Goal: Task Accomplishment & Management: Use online tool/utility

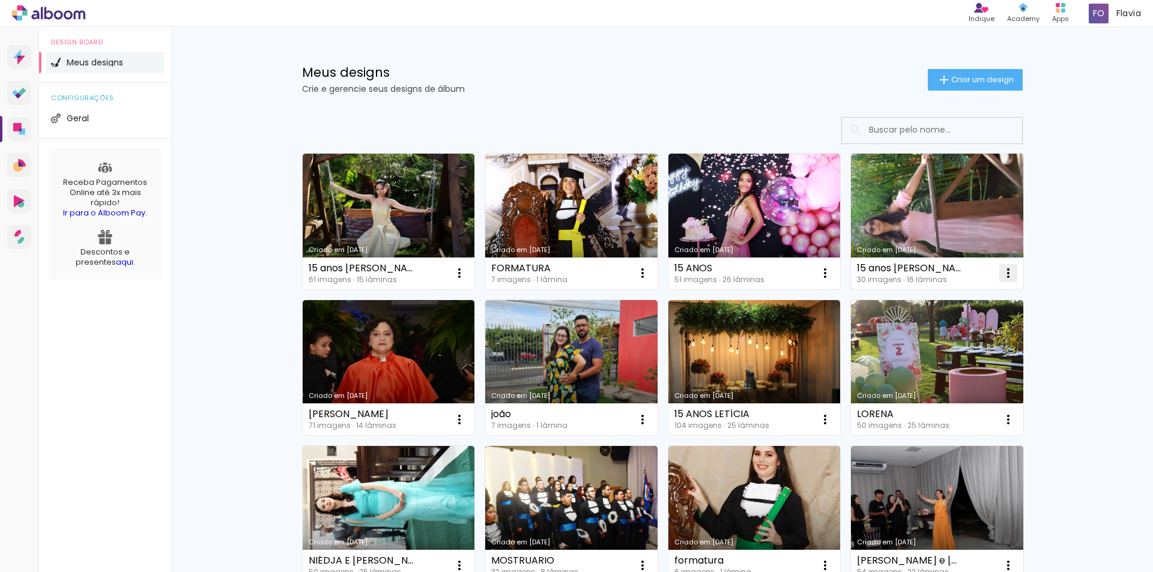
click at [1005, 274] on iron-icon at bounding box center [1008, 273] width 14 height 14
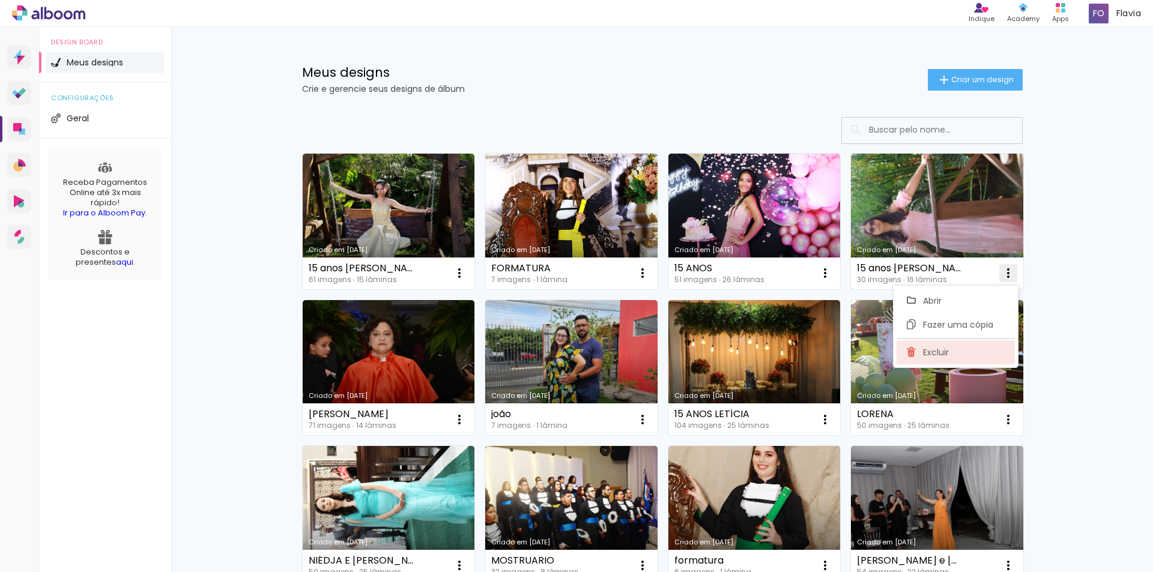
click at [933, 352] on span "Excluir" at bounding box center [936, 352] width 26 height 8
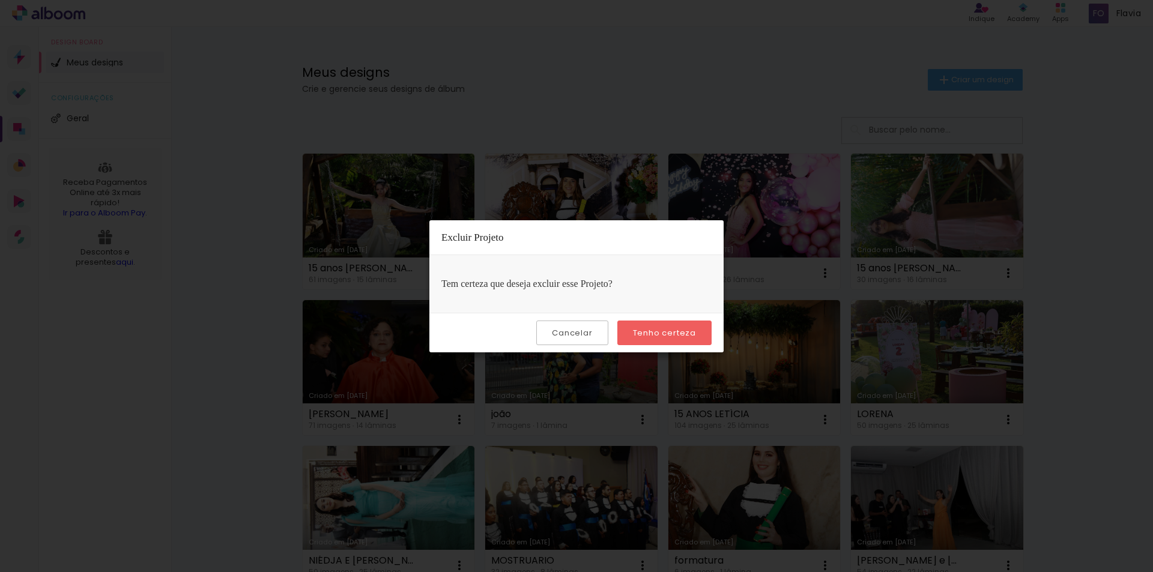
click at [0, 0] on slot "Tenho certeza" at bounding box center [0, 0] width 0 height 0
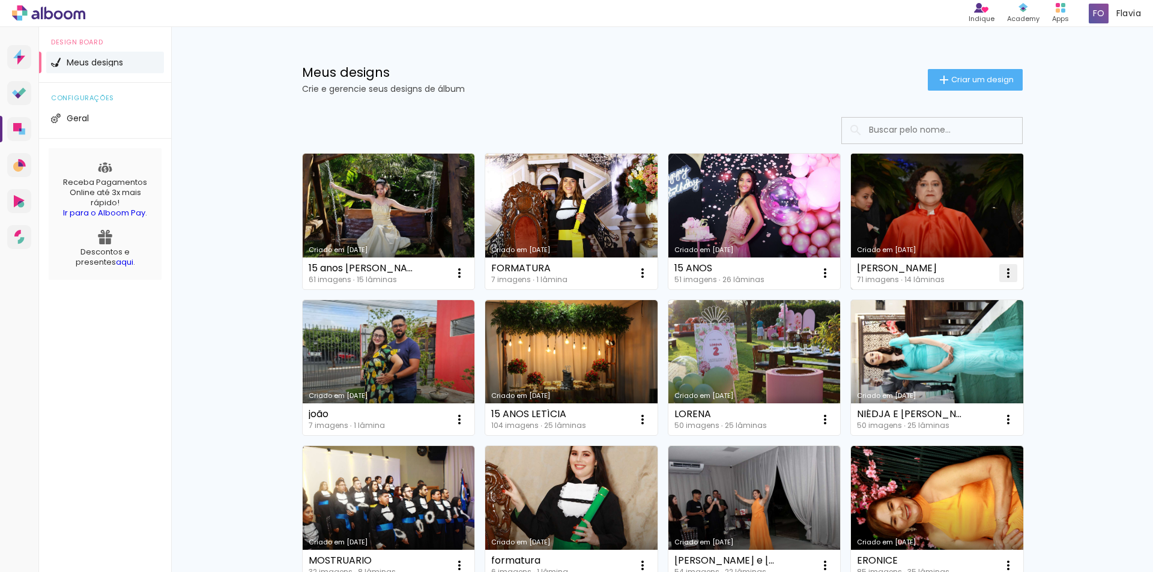
click at [1001, 270] on iron-icon at bounding box center [1008, 273] width 14 height 14
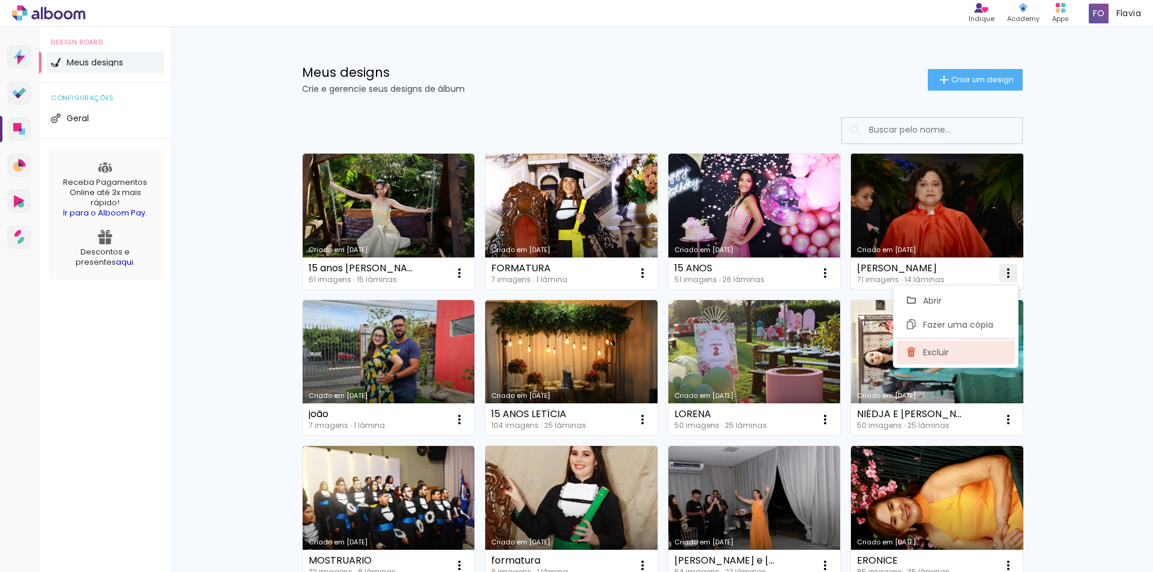
click at [958, 349] on paper-item "Excluir" at bounding box center [955, 352] width 118 height 24
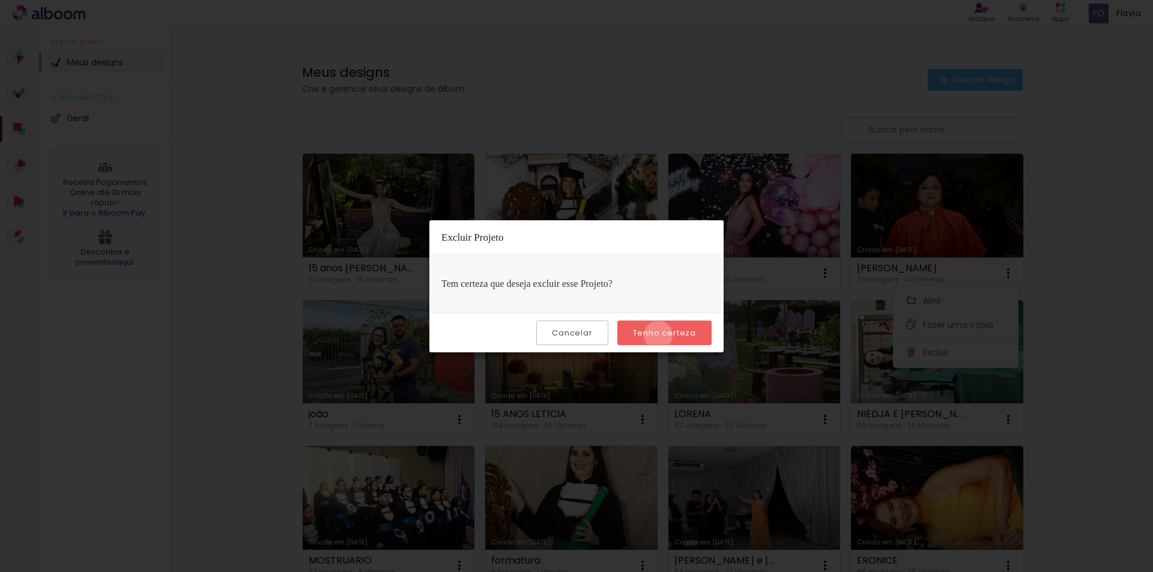
drag, startPoint x: 660, startPoint y: 335, endPoint x: 690, endPoint y: 334, distance: 30.0
click at [0, 0] on slot "Tenho certeza" at bounding box center [0, 0] width 0 height 0
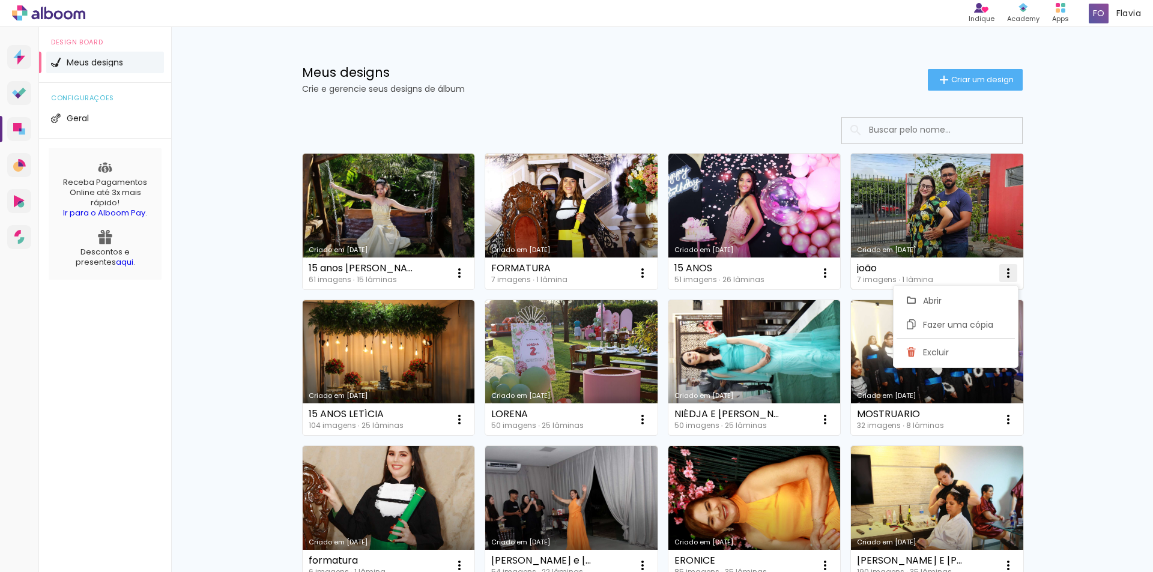
click at [1004, 269] on iron-icon at bounding box center [1008, 273] width 14 height 14
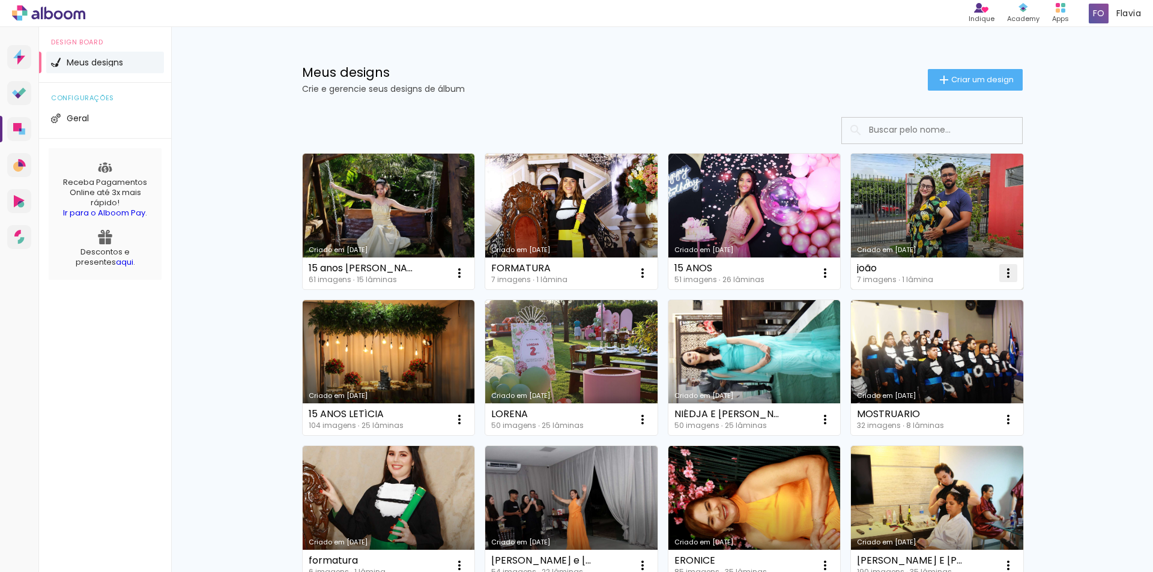
click at [1001, 270] on iron-icon at bounding box center [1008, 273] width 14 height 14
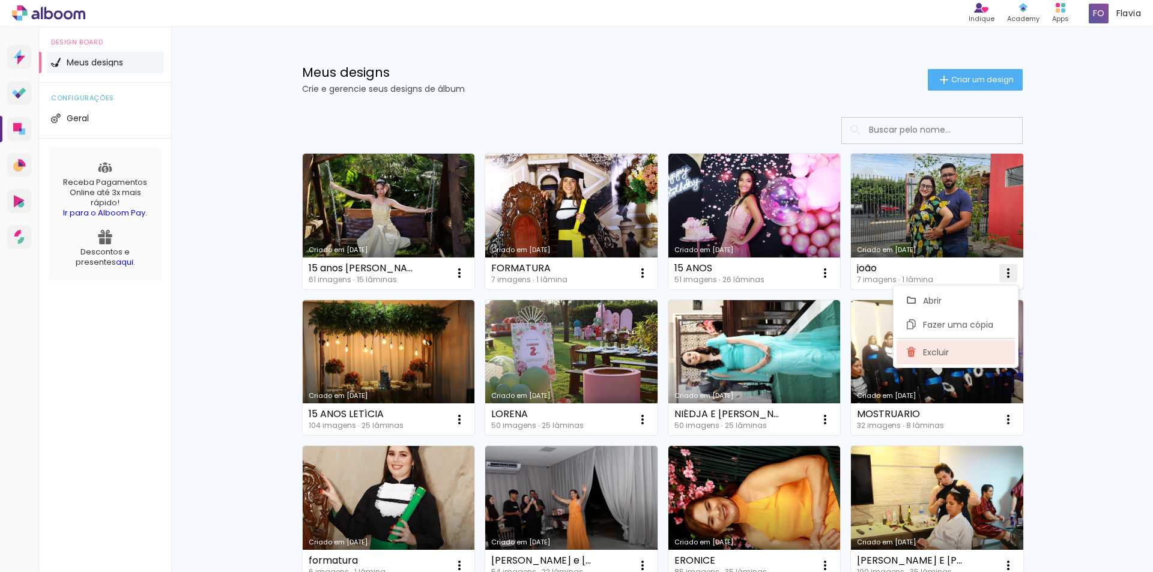
click at [951, 350] on paper-item "Excluir" at bounding box center [955, 352] width 118 height 24
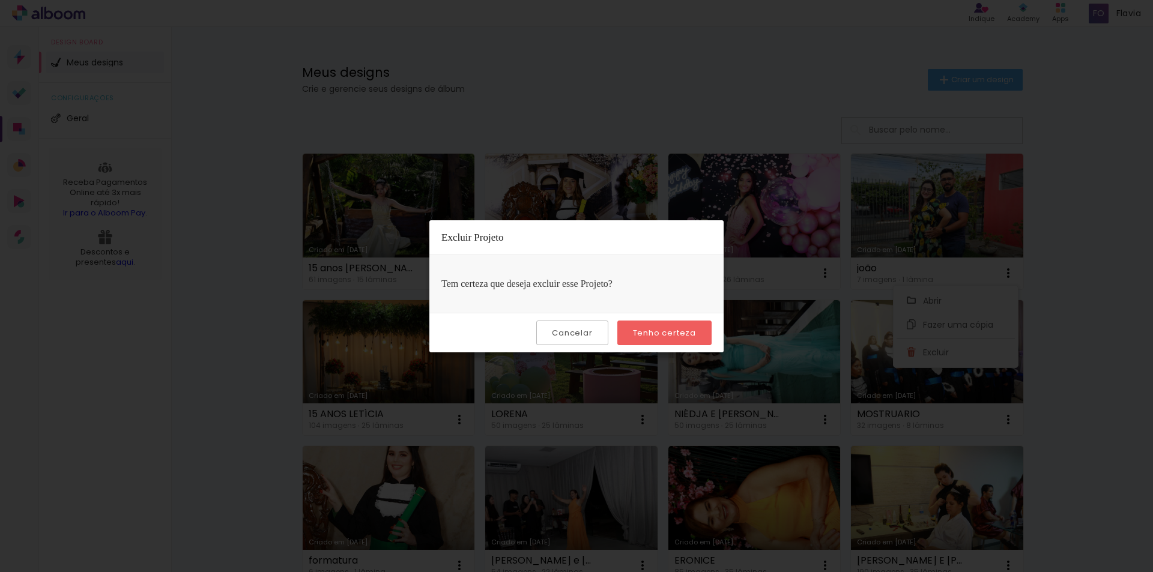
click at [0, 0] on slot "Tenho certeza" at bounding box center [0, 0] width 0 height 0
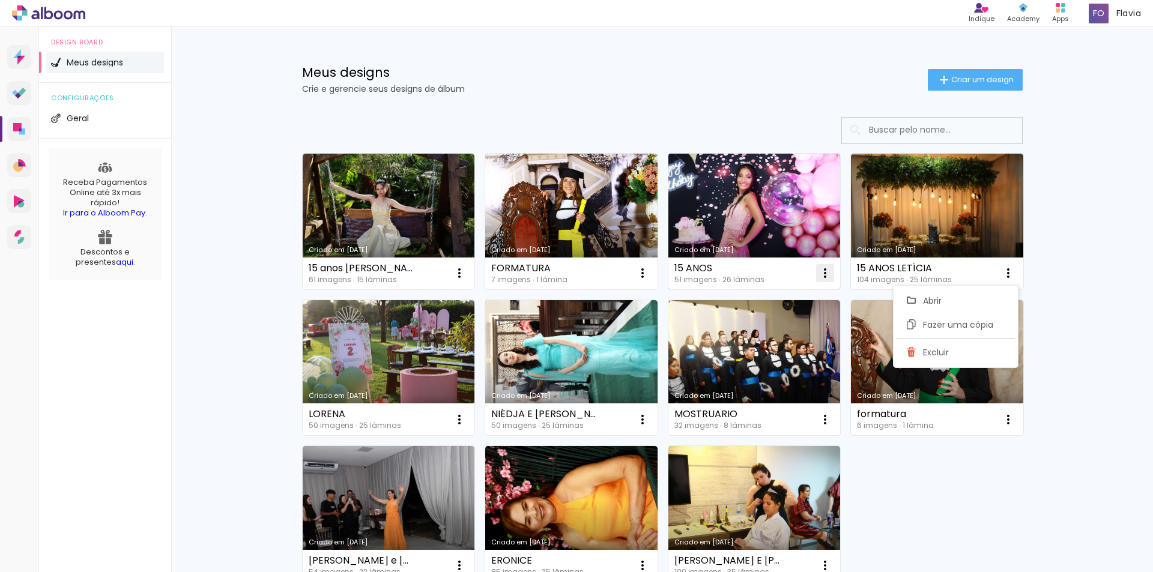
click at [820, 268] on iron-icon at bounding box center [825, 273] width 14 height 14
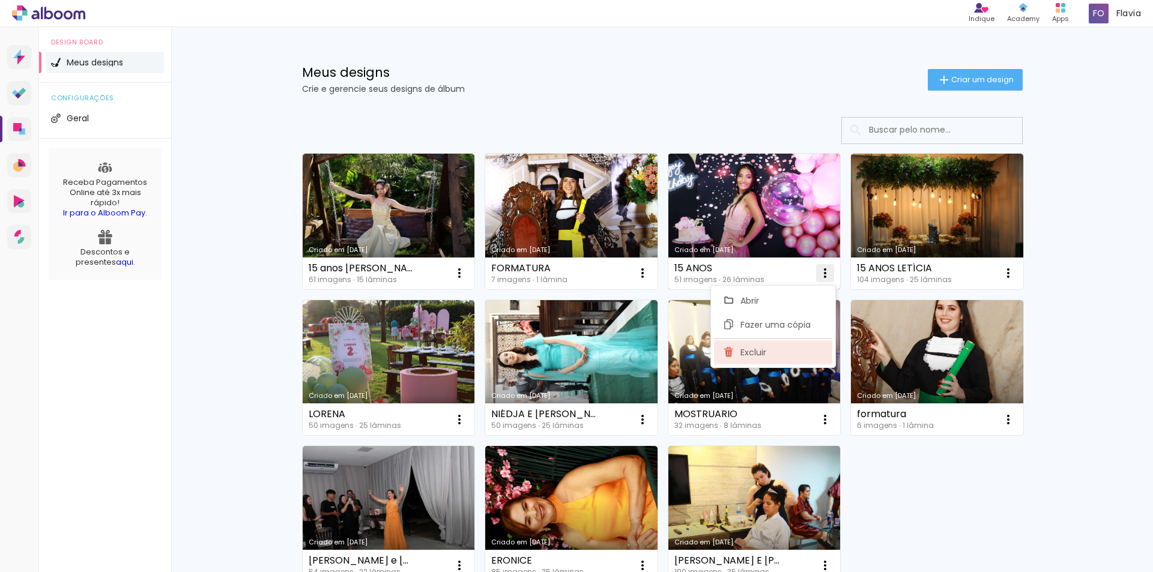
click at [756, 352] on span "Excluir" at bounding box center [753, 352] width 26 height 8
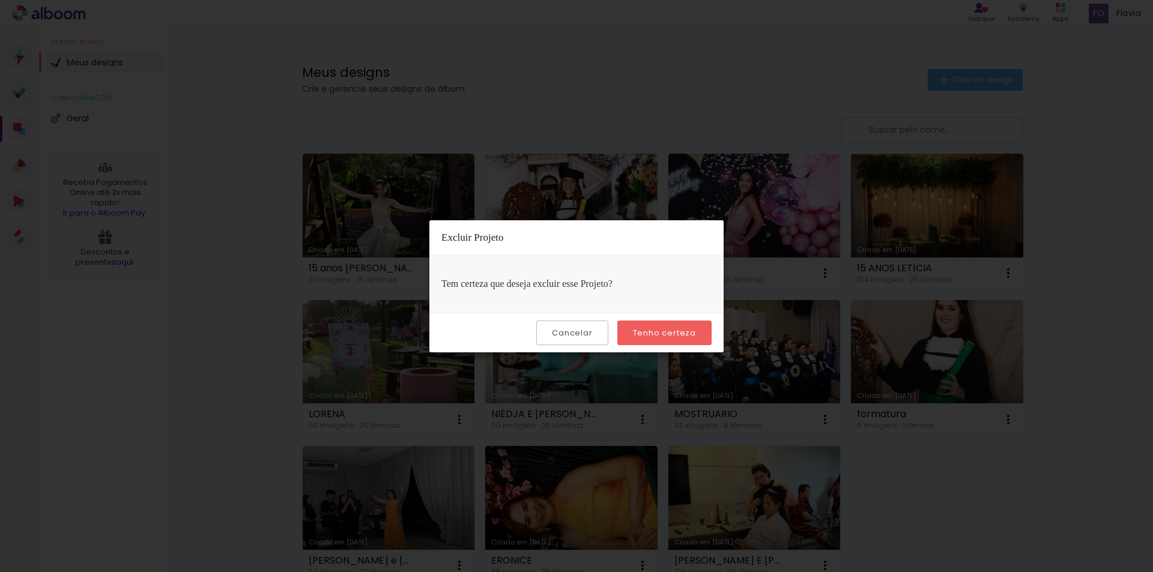
click at [0, 0] on slot "Tenho certeza" at bounding box center [0, 0] width 0 height 0
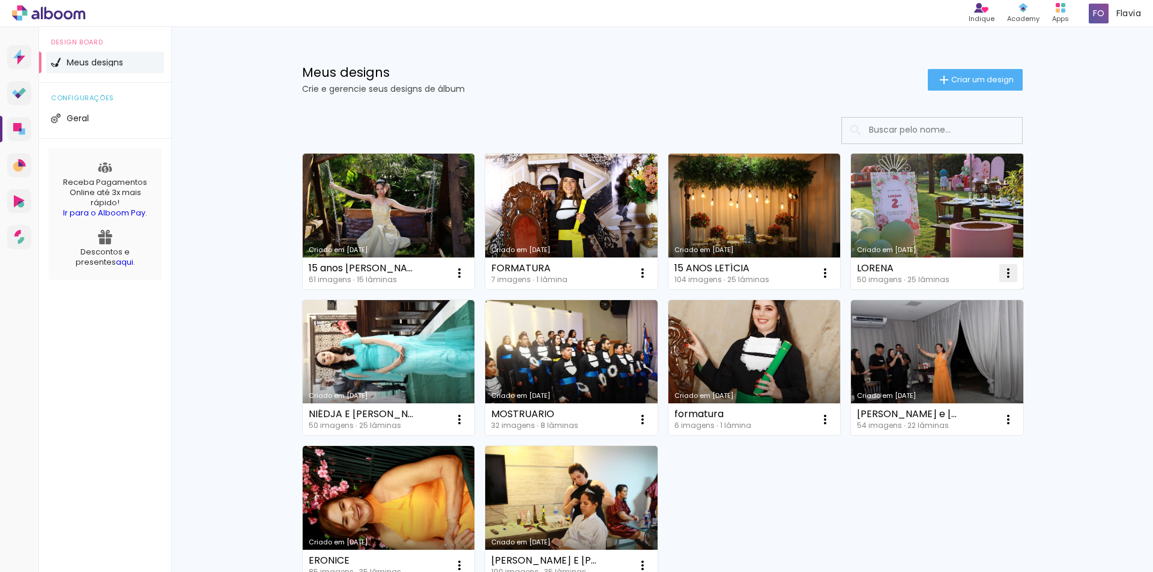
click at [1001, 274] on iron-icon at bounding box center [1008, 273] width 14 height 14
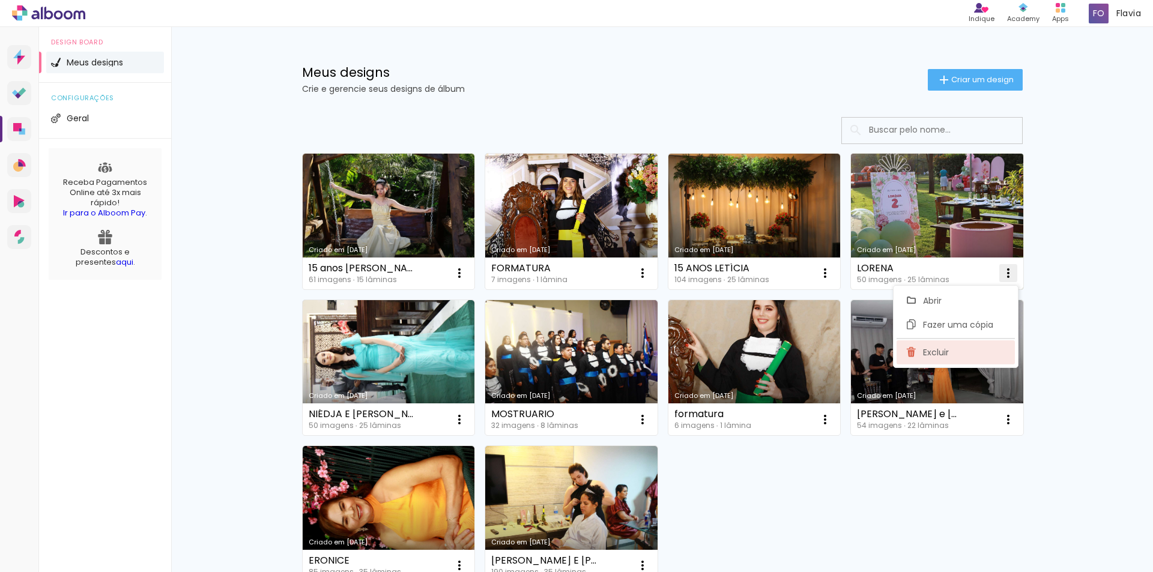
click at [954, 351] on paper-item "Excluir" at bounding box center [955, 352] width 118 height 24
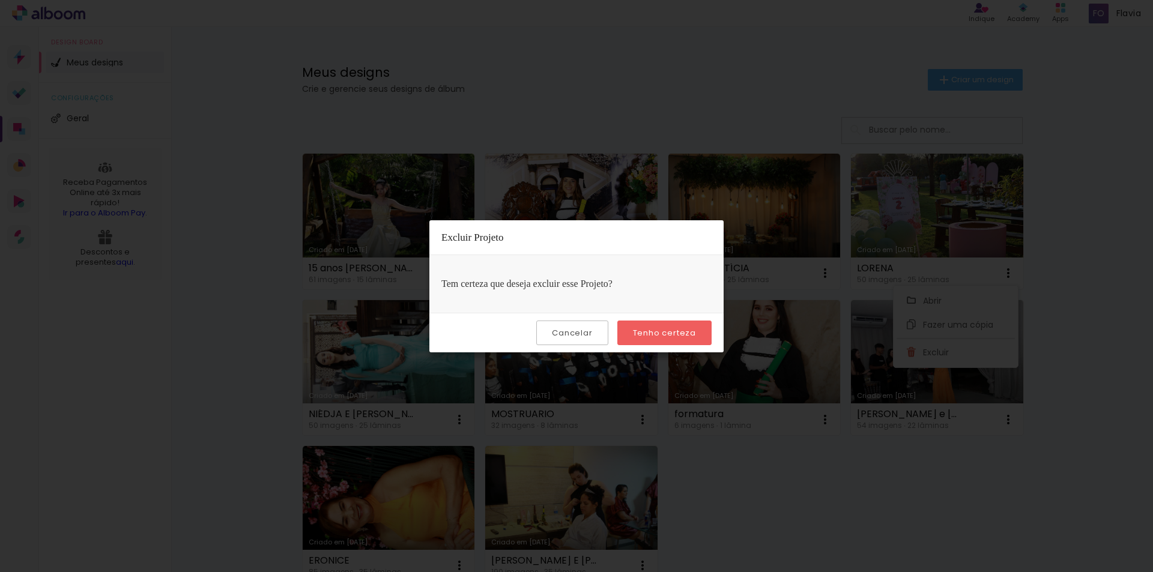
click at [0, 0] on slot "Tenho certeza" at bounding box center [0, 0] width 0 height 0
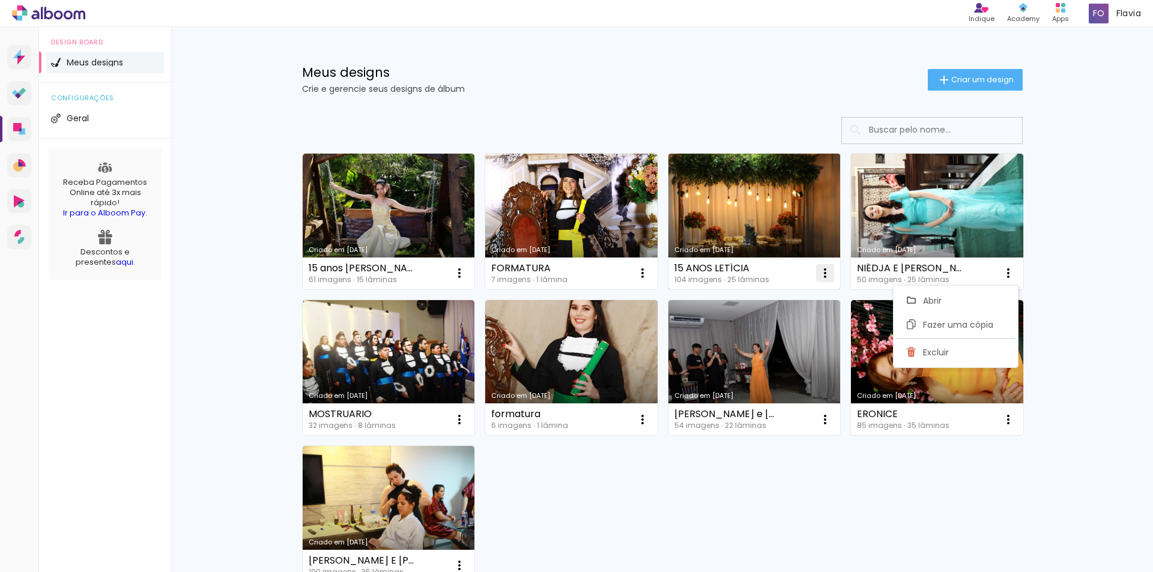
click at [821, 271] on iron-icon at bounding box center [825, 273] width 14 height 14
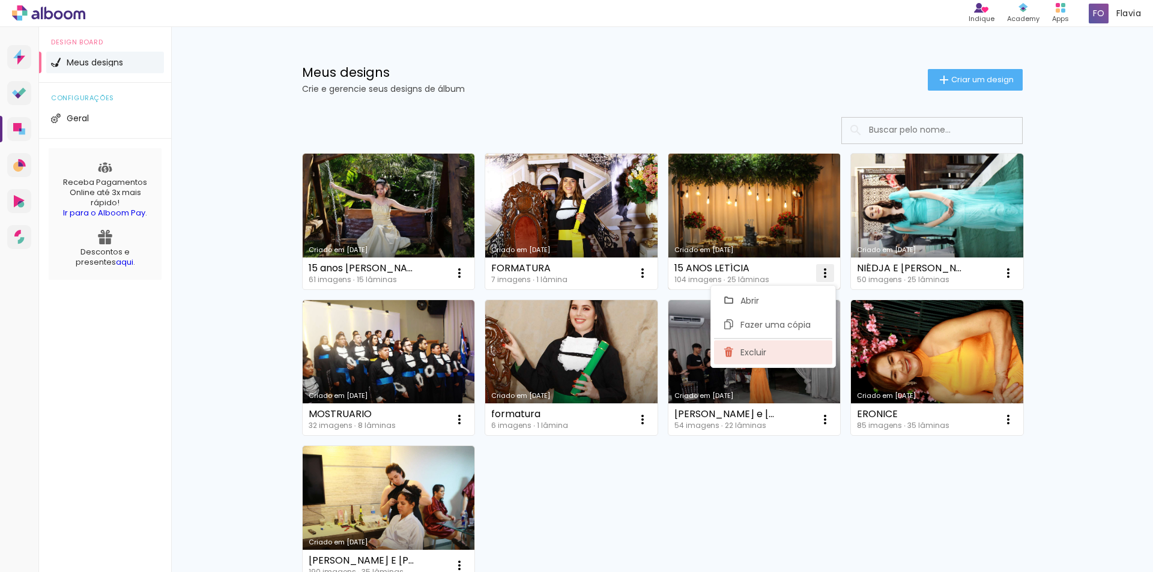
click at [766, 351] on paper-item "Excluir" at bounding box center [773, 352] width 118 height 24
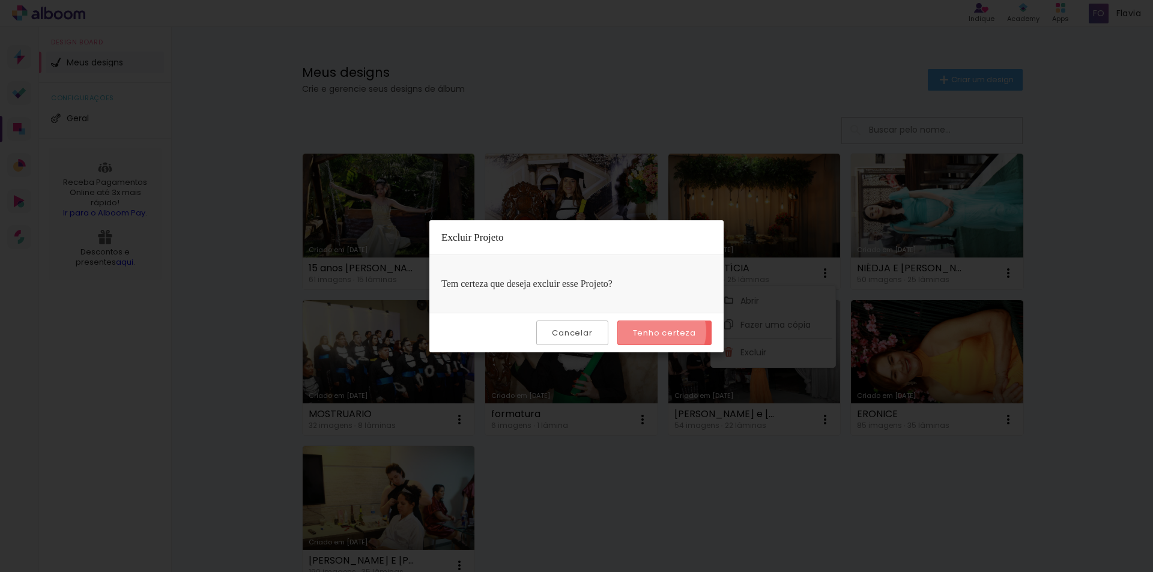
click at [0, 0] on slot "Tenho certeza" at bounding box center [0, 0] width 0 height 0
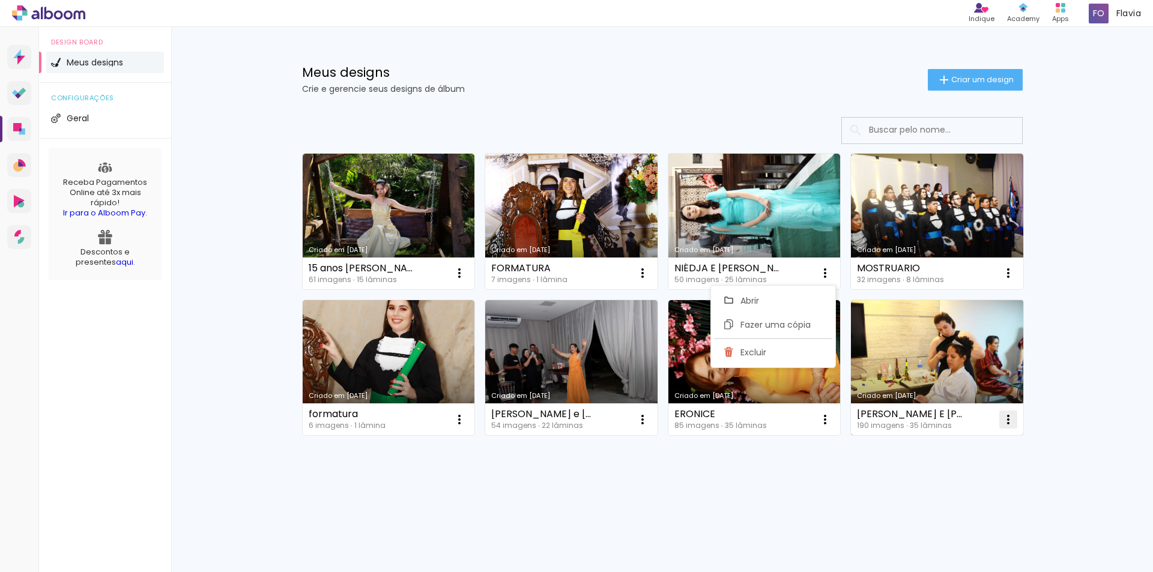
click at [1008, 417] on iron-icon at bounding box center [1008, 419] width 14 height 14
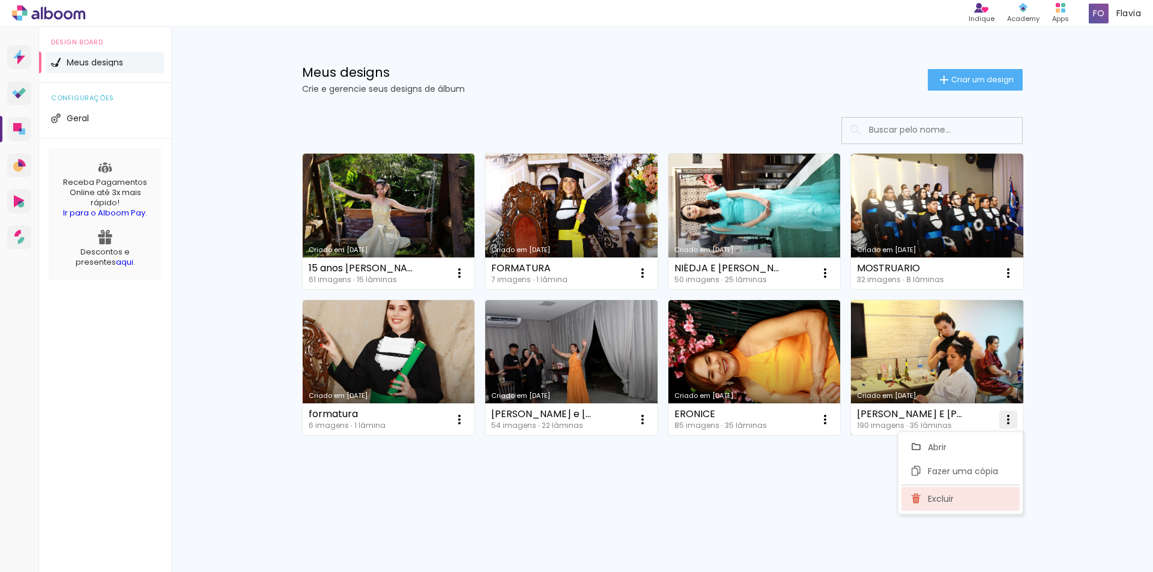
click at [958, 499] on paper-item "Excluir" at bounding box center [960, 499] width 118 height 24
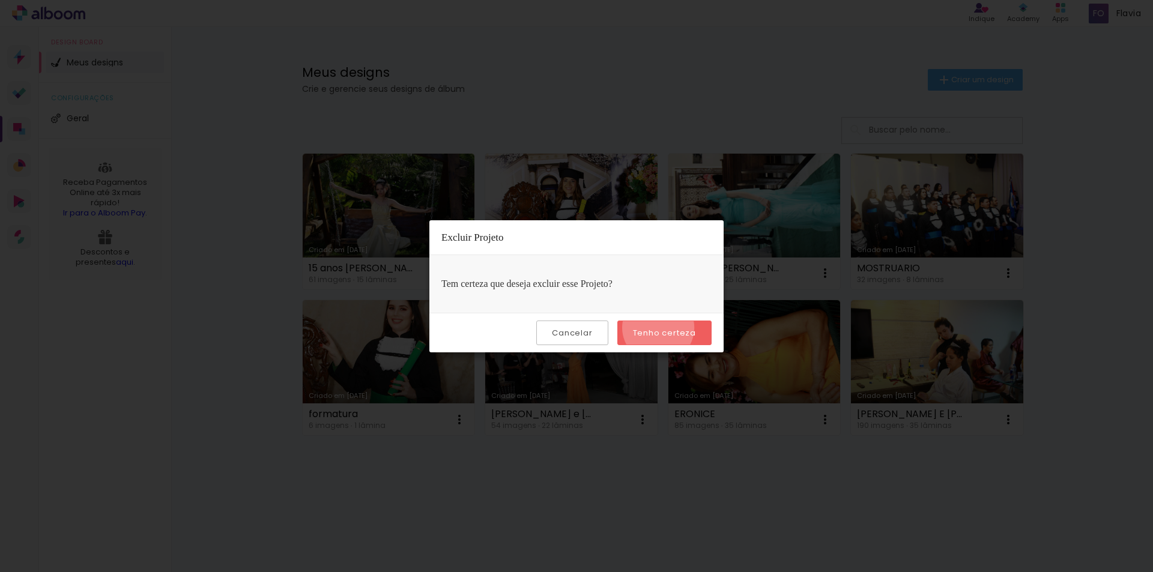
click at [0, 0] on slot "Tenho certeza" at bounding box center [0, 0] width 0 height 0
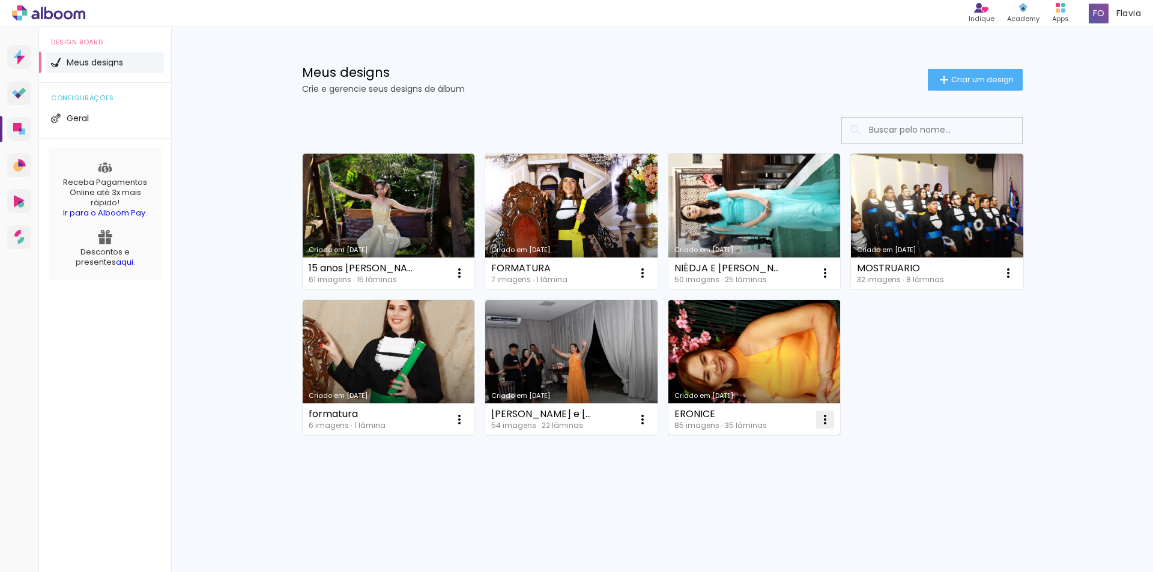
click at [825, 421] on iron-icon at bounding box center [825, 419] width 14 height 14
click at [763, 498] on span "Excluir" at bounding box center [757, 499] width 26 height 8
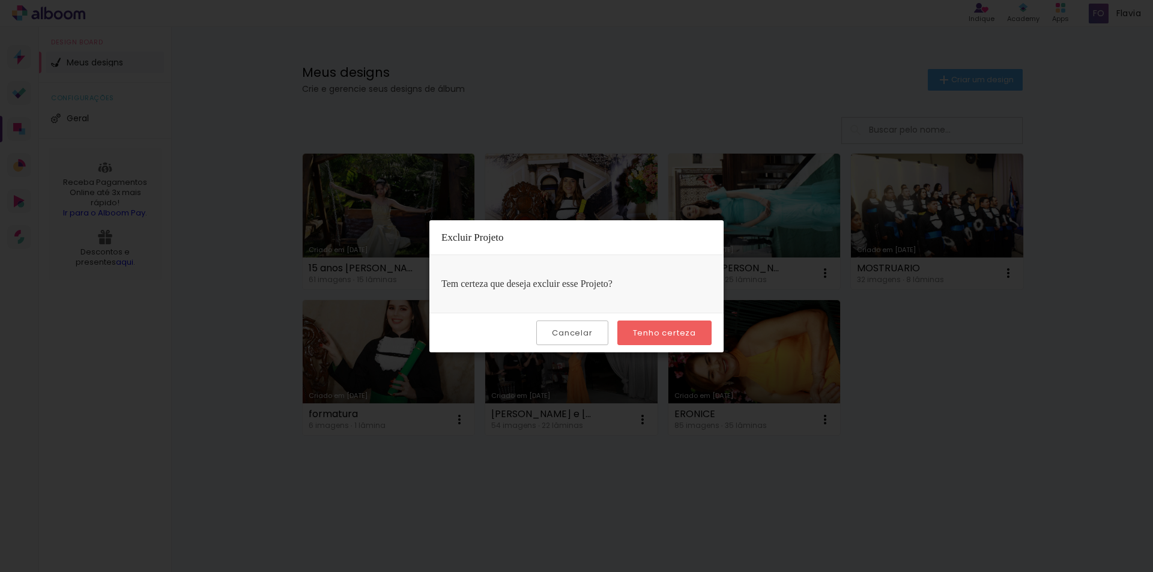
click at [0, 0] on slot "Tenho certeza" at bounding box center [0, 0] width 0 height 0
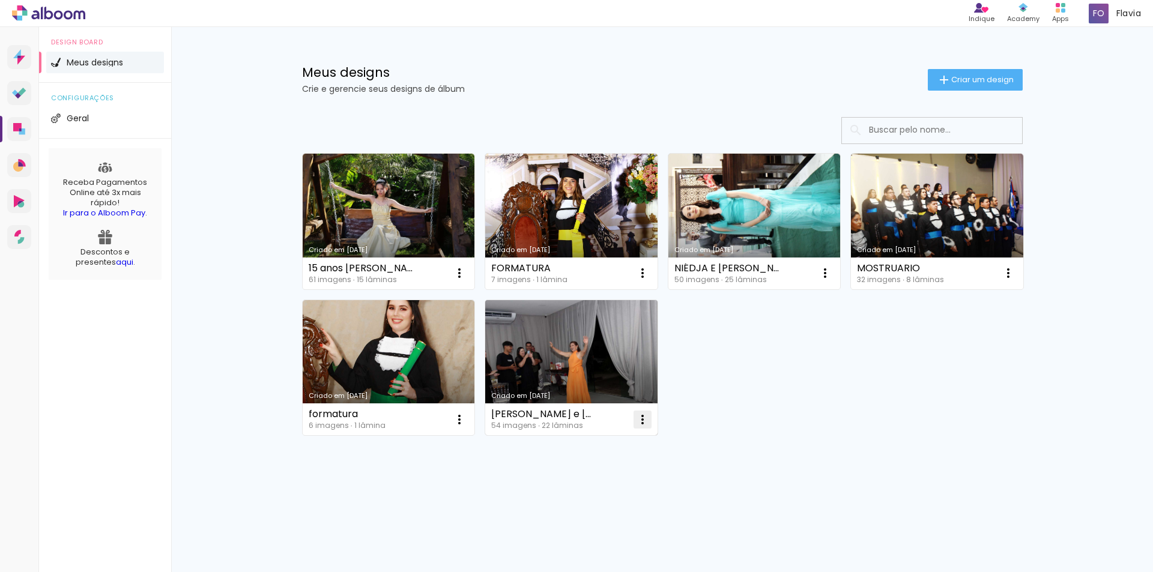
click at [644, 422] on iron-icon at bounding box center [642, 419] width 14 height 14
click at [579, 498] on span "Excluir" at bounding box center [575, 499] width 26 height 8
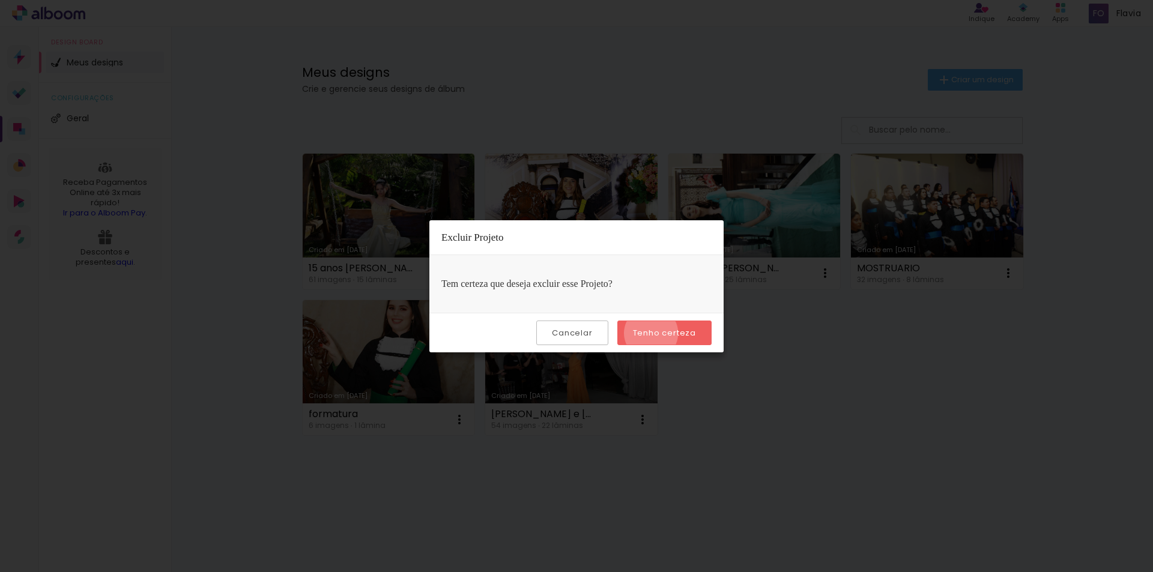
click at [0, 0] on slot "Tenho certeza" at bounding box center [0, 0] width 0 height 0
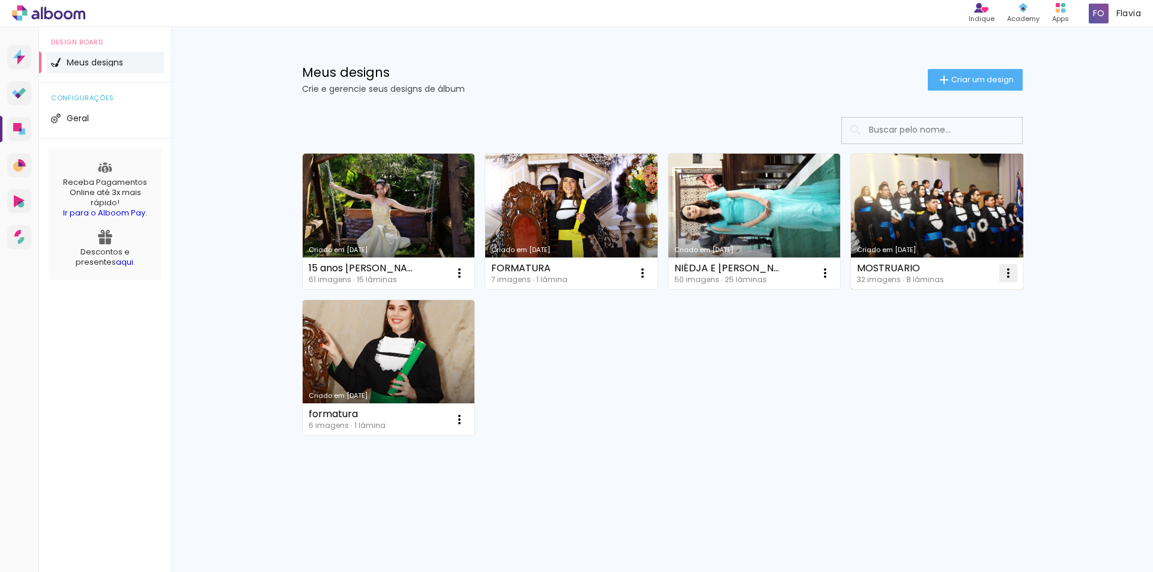
click at [1009, 274] on iron-icon at bounding box center [1008, 273] width 14 height 14
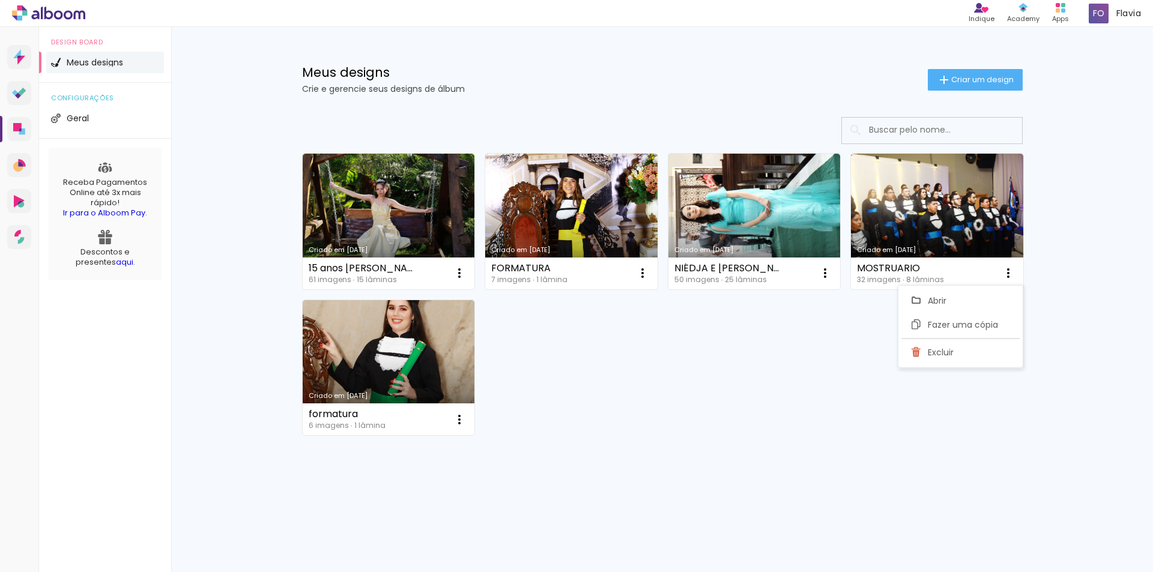
click at [1123, 307] on div "Meus designs Crie e gerencie seus designs de álbum Criar um design Criado em [D…" at bounding box center [662, 287] width 982 height 520
click at [990, 79] on span "Criar um design" at bounding box center [982, 80] width 62 height 8
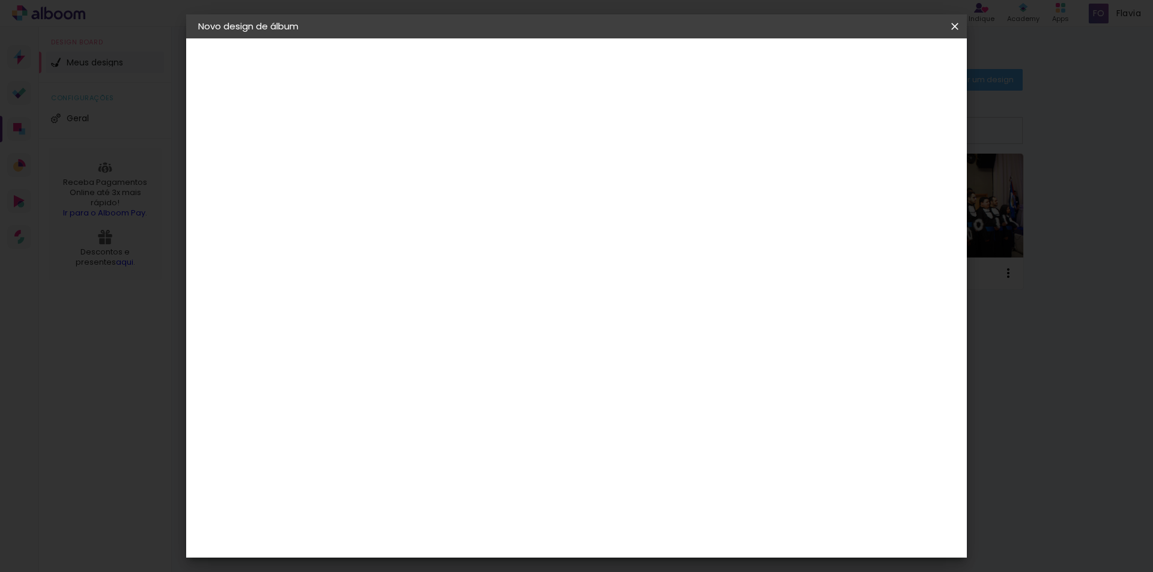
click at [394, 162] on input at bounding box center [394, 161] width 0 height 19
type input "CHICO E MAZÉ"
type paper-input "CHICO E MAZÉ"
click at [0, 0] on slot "Avançar" at bounding box center [0, 0] width 0 height 0
click at [0, 0] on slot "Tamanho Livre" at bounding box center [0, 0] width 0 height 0
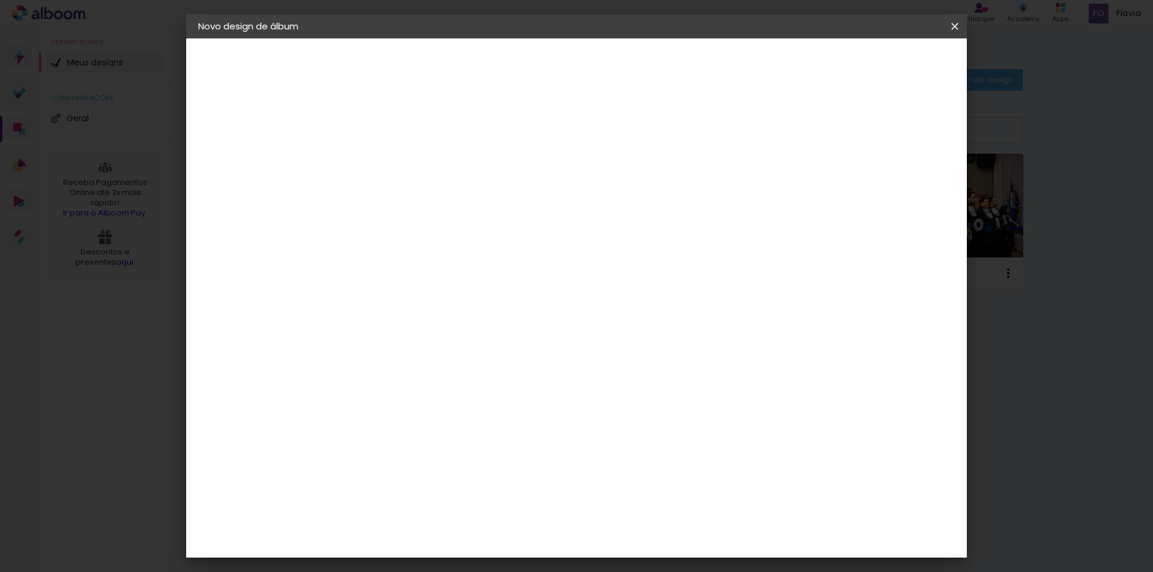
scroll to position [180, 0]
click at [0, 0] on slot "Avançar" at bounding box center [0, 0] width 0 height 0
click at [654, 502] on input "60" at bounding box center [642, 501] width 31 height 18
drag, startPoint x: 654, startPoint y: 502, endPoint x: 632, endPoint y: 502, distance: 22.2
click at [632, 502] on input "60" at bounding box center [642, 501] width 31 height 18
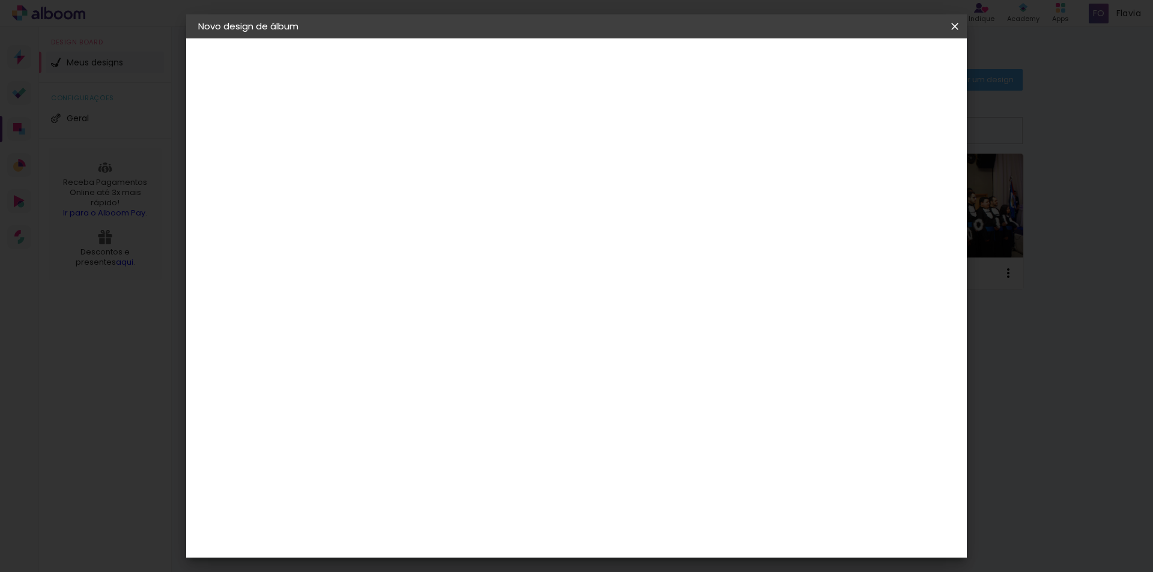
scroll to position [91, 0]
type input "42"
type paper-input "42"
click at [369, 393] on input "30" at bounding box center [356, 391] width 31 height 18
drag, startPoint x: 369, startPoint y: 393, endPoint x: 345, endPoint y: 394, distance: 24.6
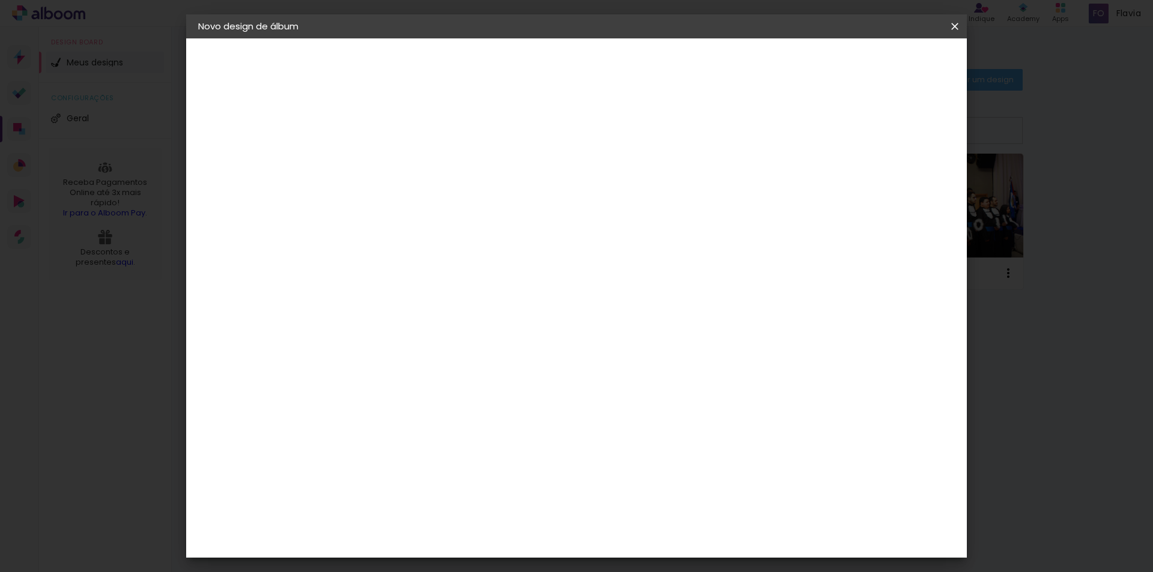
click at [345, 394] on input "30" at bounding box center [356, 391] width 31 height 18
type input "15"
type paper-input "15"
click at [880, 59] on span "Iniciar design" at bounding box center [852, 63] width 55 height 8
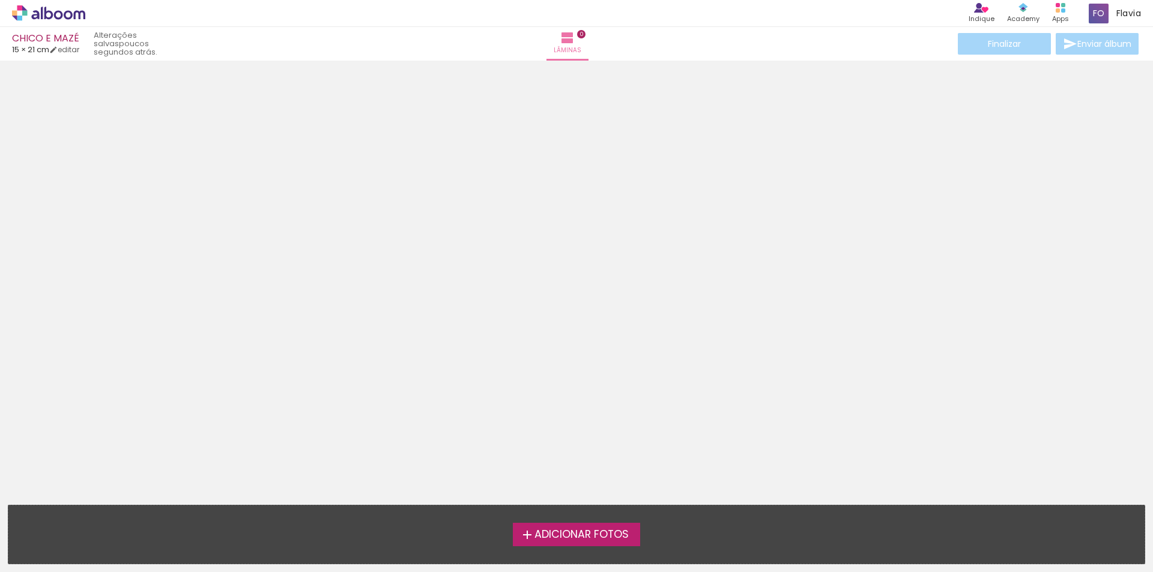
click at [612, 536] on span "Adicionar Fotos" at bounding box center [581, 535] width 94 height 11
click at [0, 0] on input "file" at bounding box center [0, 0] width 0 height 0
